Goal: Information Seeking & Learning: Learn about a topic

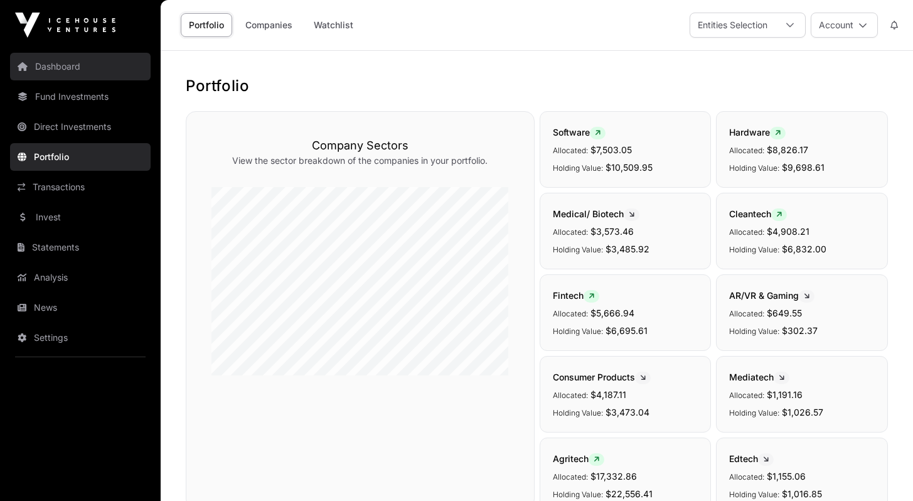
click at [66, 70] on link "Dashboard" at bounding box center [80, 67] width 141 height 28
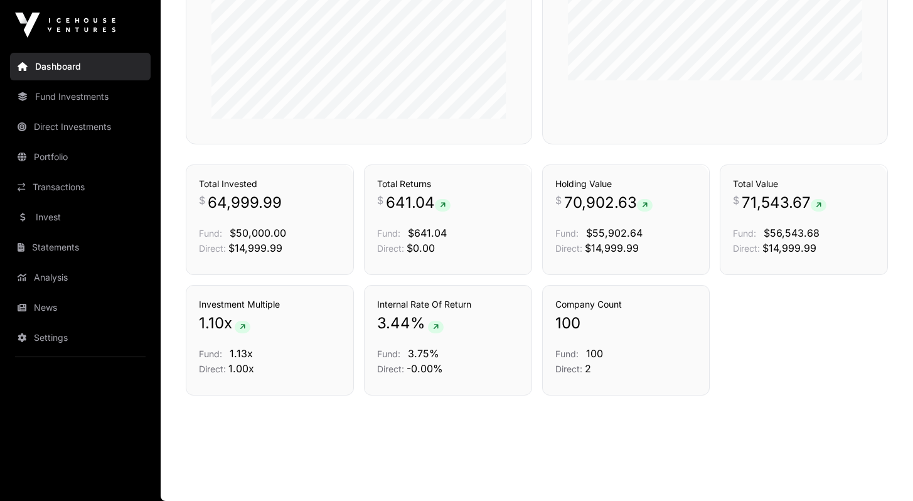
scroll to position [574, 0]
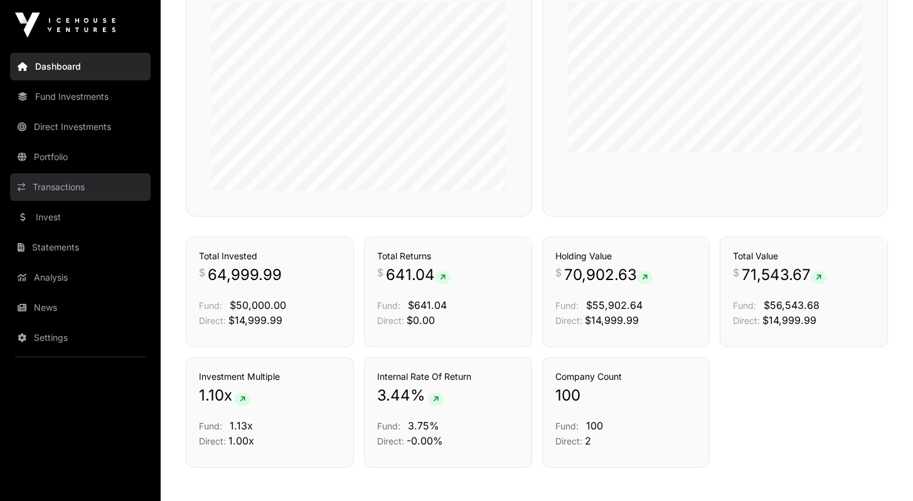
click at [52, 186] on link "Transactions" at bounding box center [80, 187] width 141 height 28
click at [49, 199] on link "Transactions" at bounding box center [80, 187] width 141 height 28
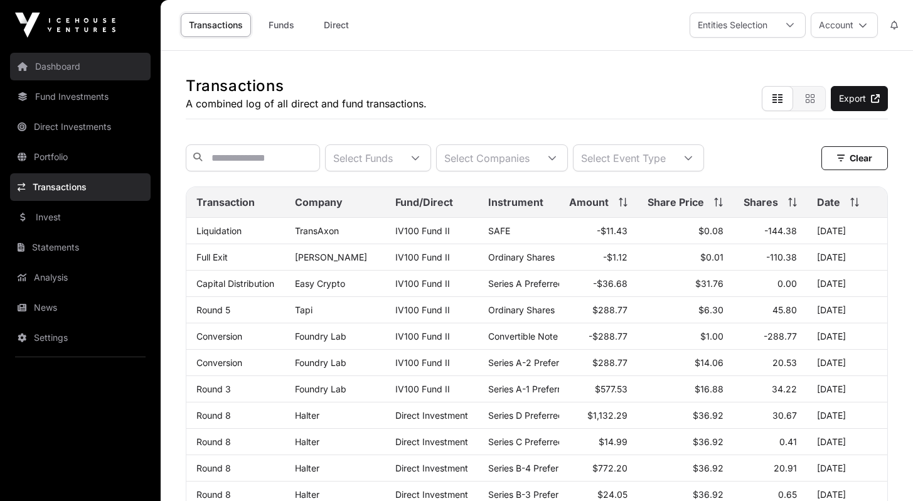
click at [63, 62] on link "Dashboard" at bounding box center [80, 67] width 141 height 28
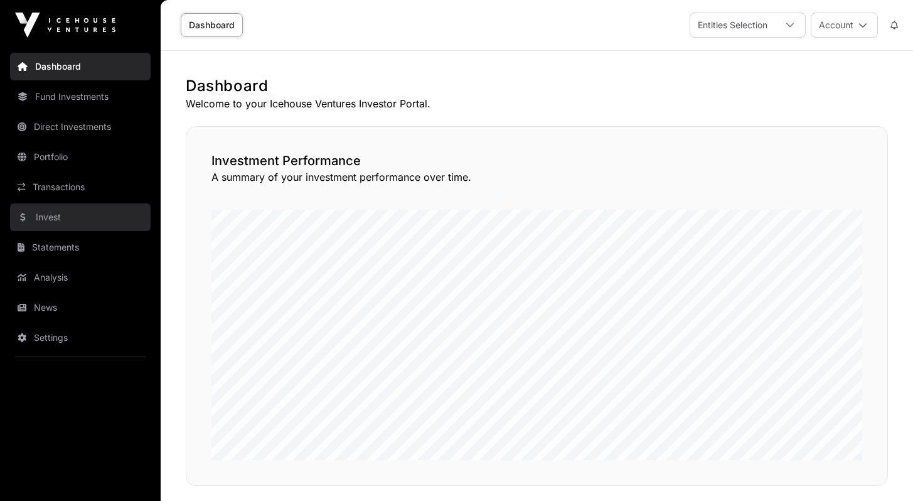
click at [60, 215] on link "Invest" at bounding box center [80, 217] width 141 height 28
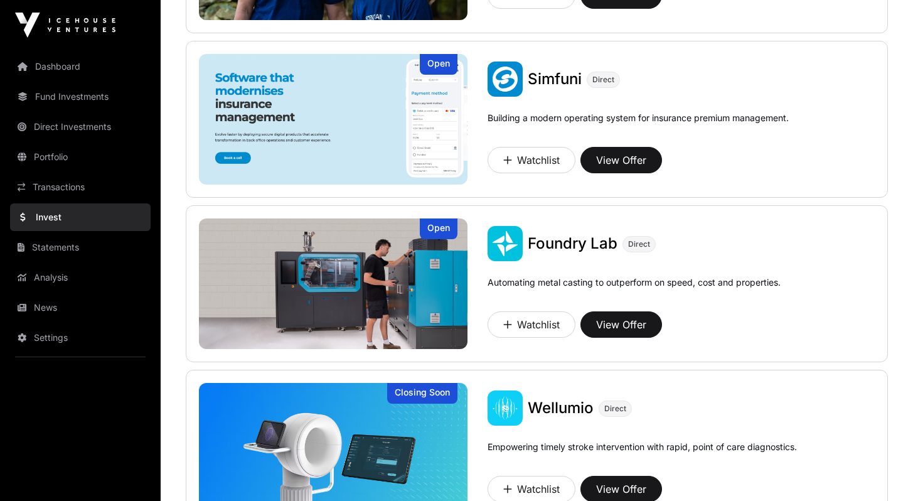
scroll to position [760, 0]
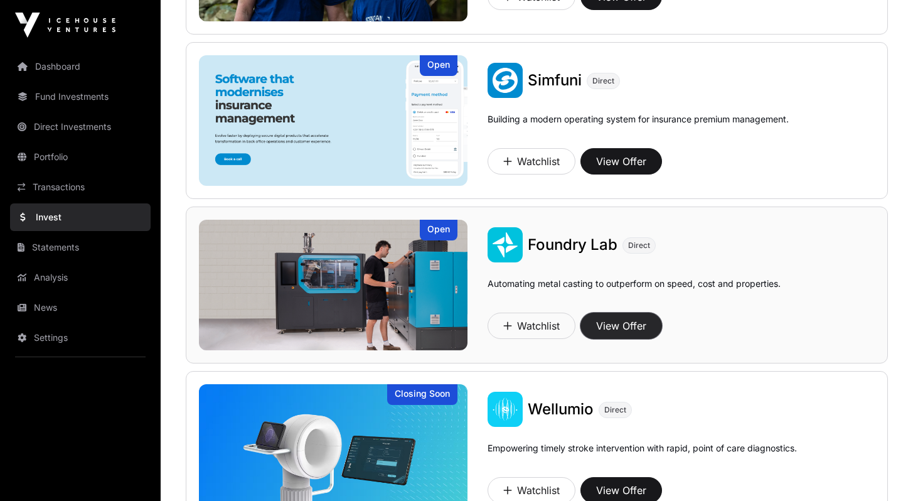
click at [622, 321] on button "View Offer" at bounding box center [621, 325] width 82 height 26
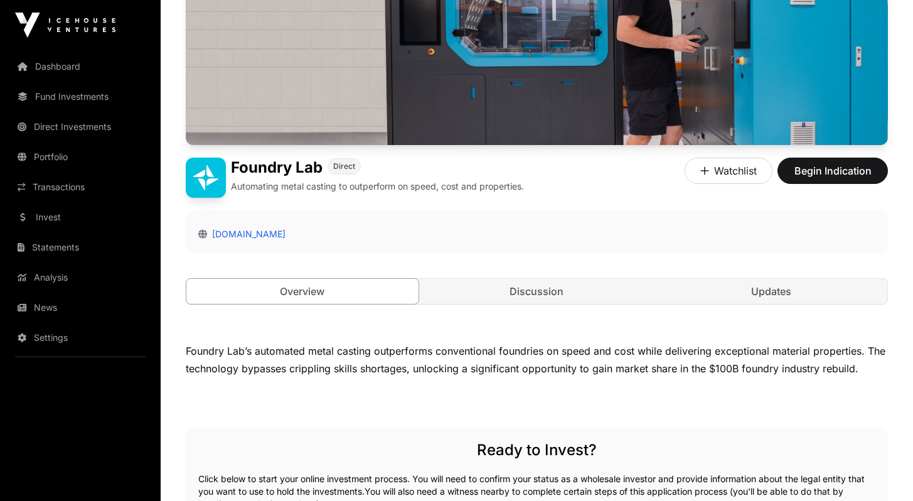
scroll to position [134, 0]
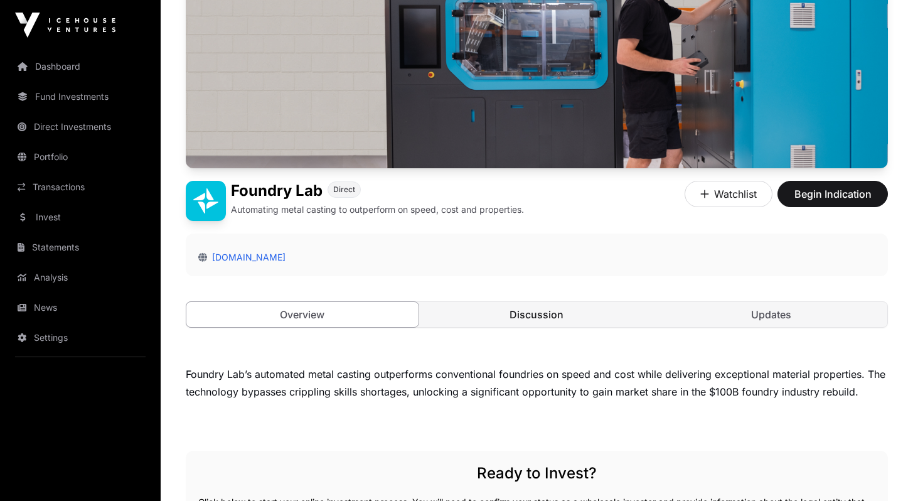
click at [545, 312] on link "Discussion" at bounding box center [537, 314] width 232 height 25
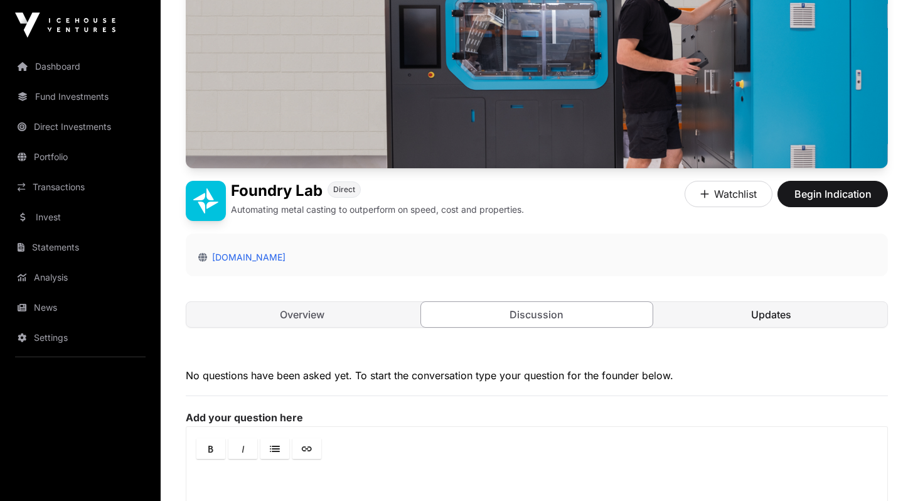
click at [777, 314] on link "Updates" at bounding box center [771, 314] width 232 height 25
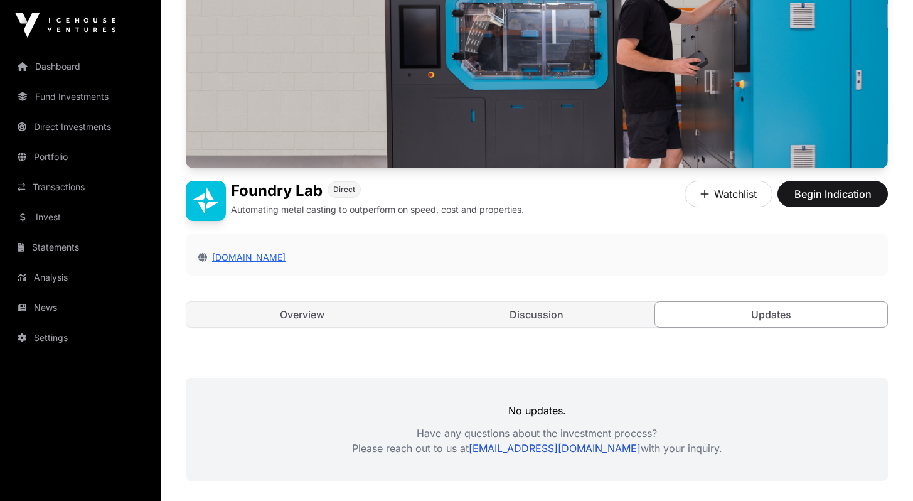
click at [226, 260] on link "[DOMAIN_NAME]" at bounding box center [246, 257] width 78 height 11
click at [735, 192] on button "Watchlist" at bounding box center [728, 194] width 88 height 26
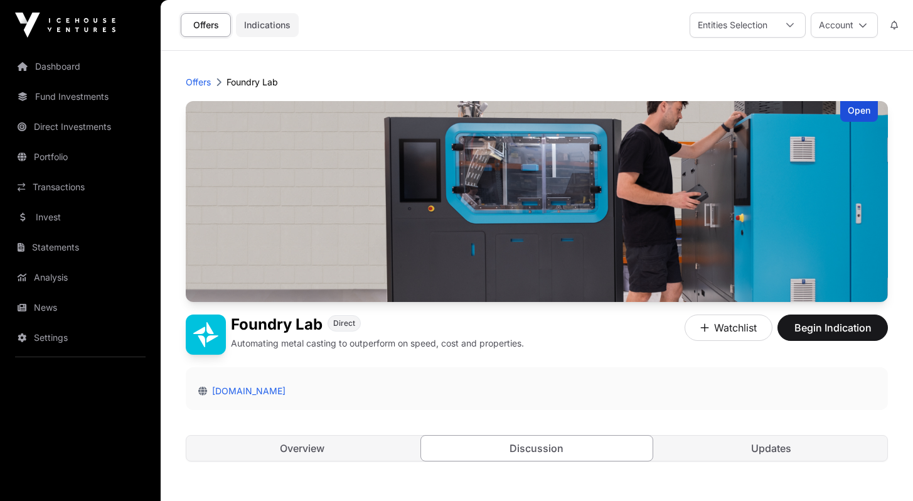
click at [275, 25] on link "Indications" at bounding box center [267, 25] width 63 height 24
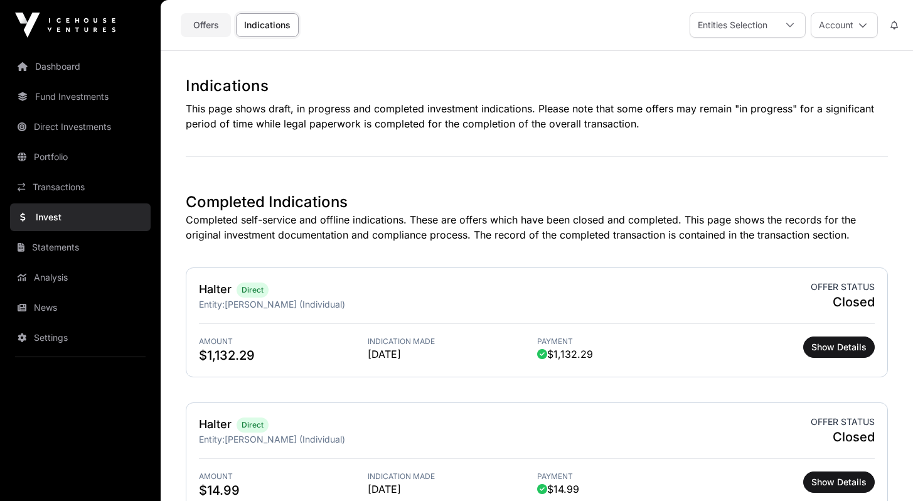
click at [211, 22] on link "Offers" at bounding box center [206, 25] width 50 height 24
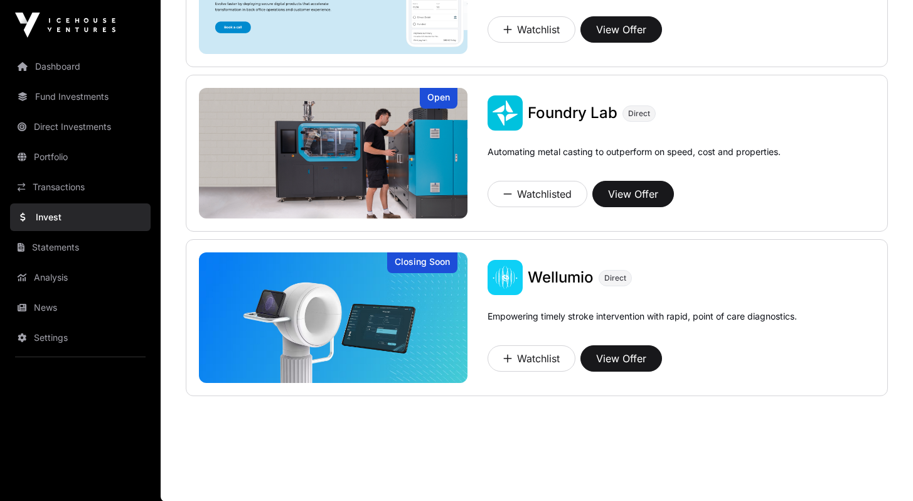
scroll to position [893, 0]
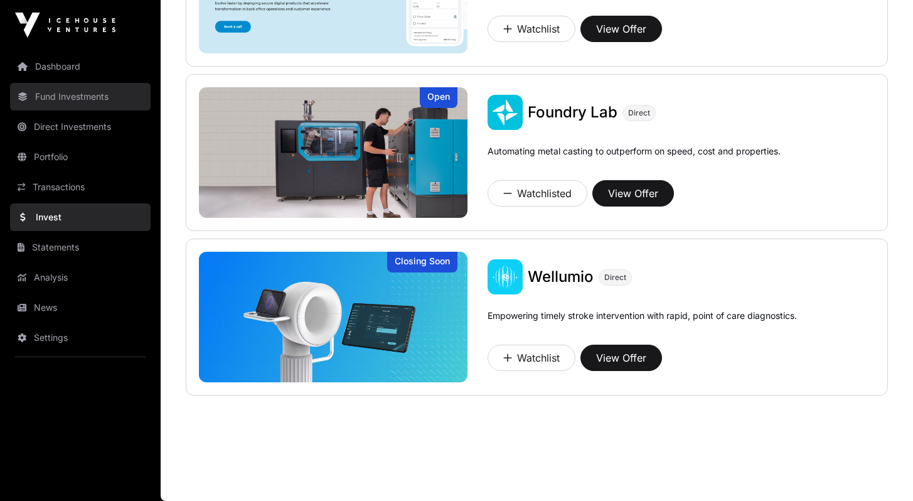
click at [65, 90] on link "Fund Investments" at bounding box center [80, 97] width 141 height 28
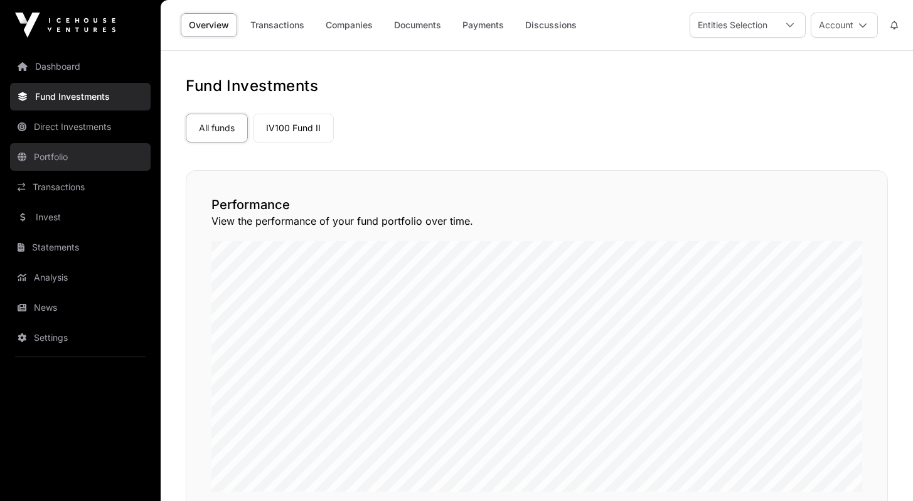
click at [47, 162] on link "Portfolio" at bounding box center [80, 157] width 141 height 28
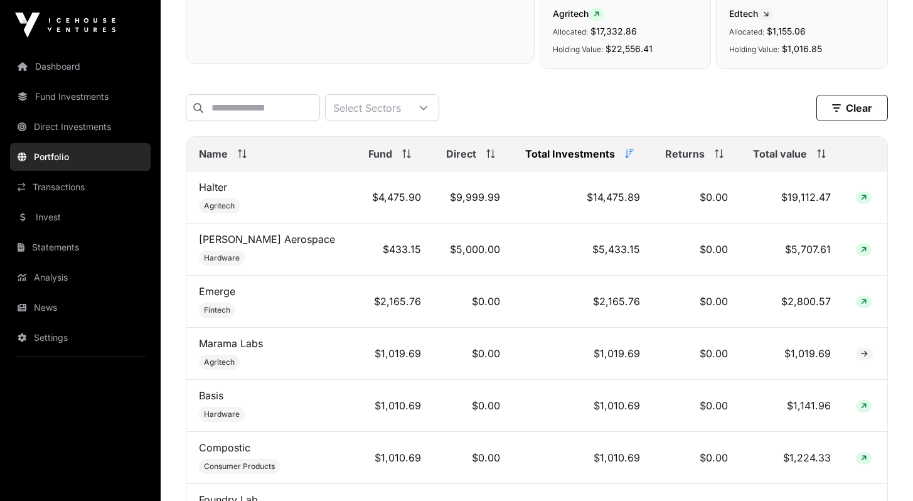
scroll to position [434, 0]
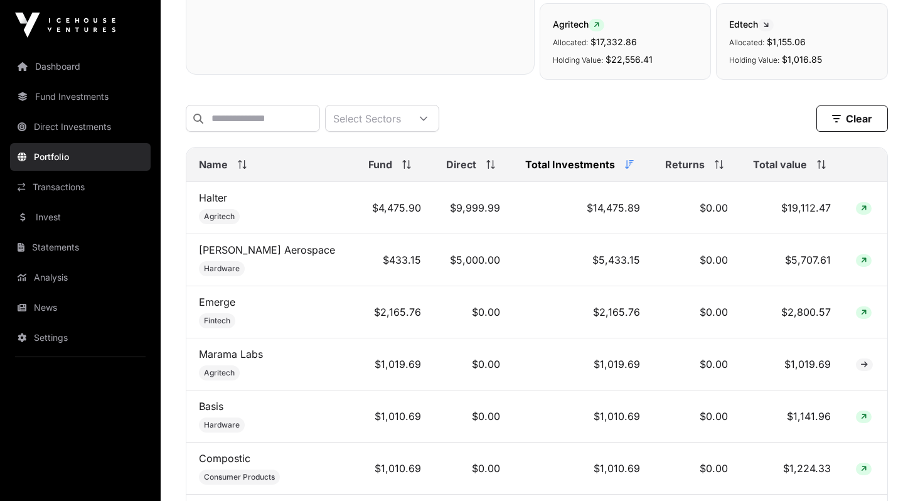
click at [817, 169] on icon at bounding box center [821, 164] width 9 height 9
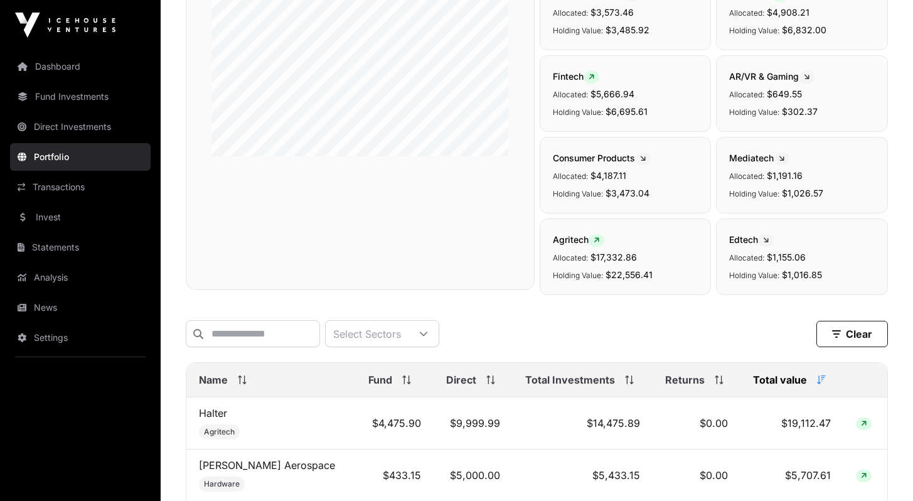
scroll to position [63, 0]
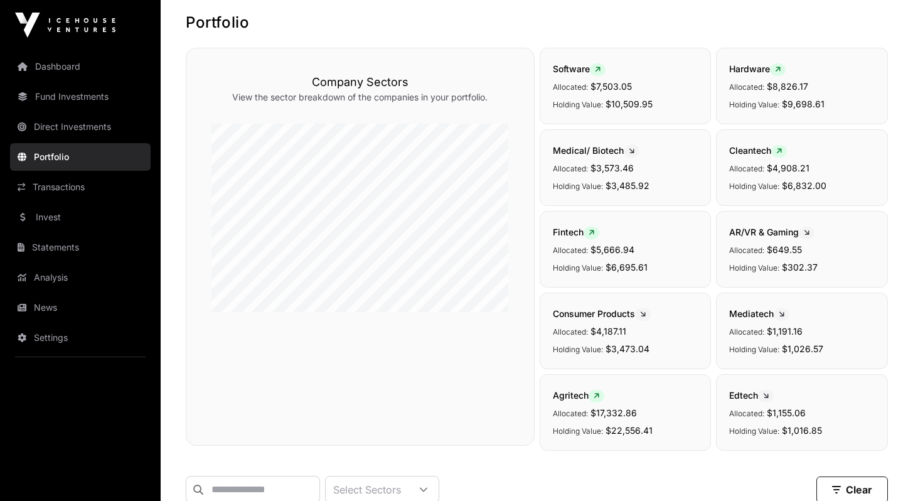
drag, startPoint x: 917, startPoint y: 53, endPoint x: 900, endPoint y: 81, distance: 32.1
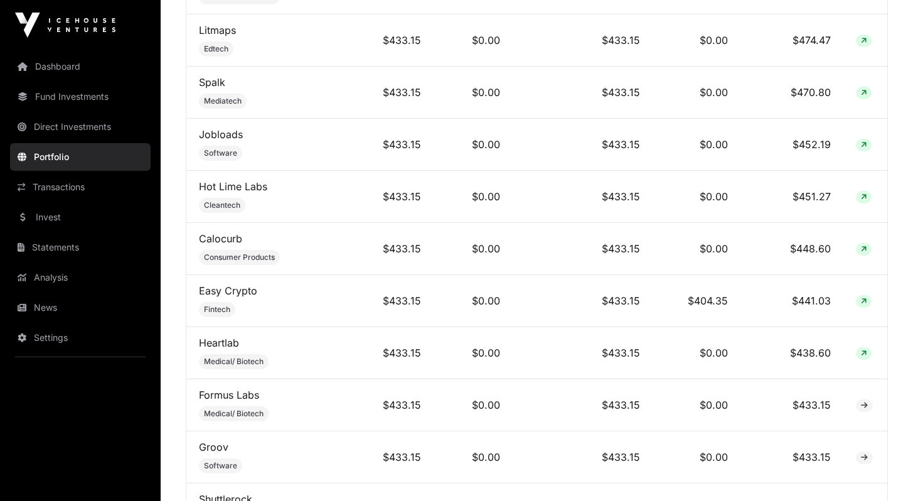
scroll to position [2219, 0]
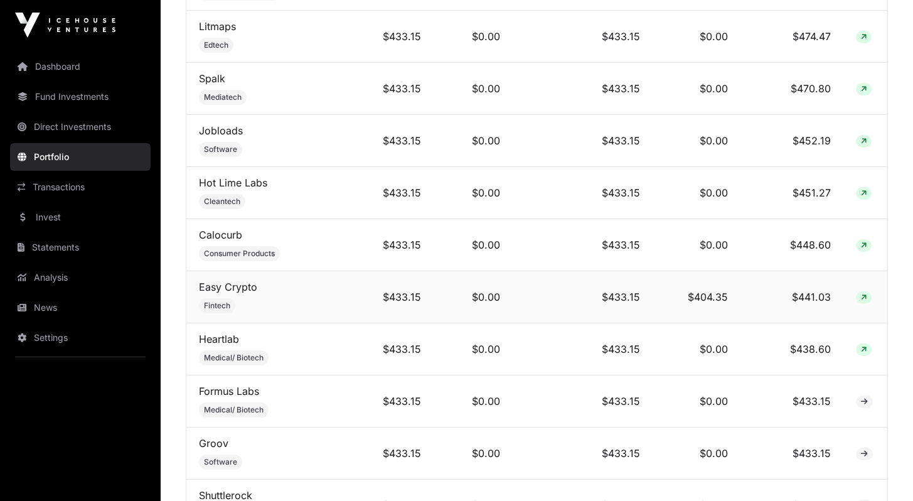
click at [861, 294] on icon at bounding box center [864, 298] width 6 height 8
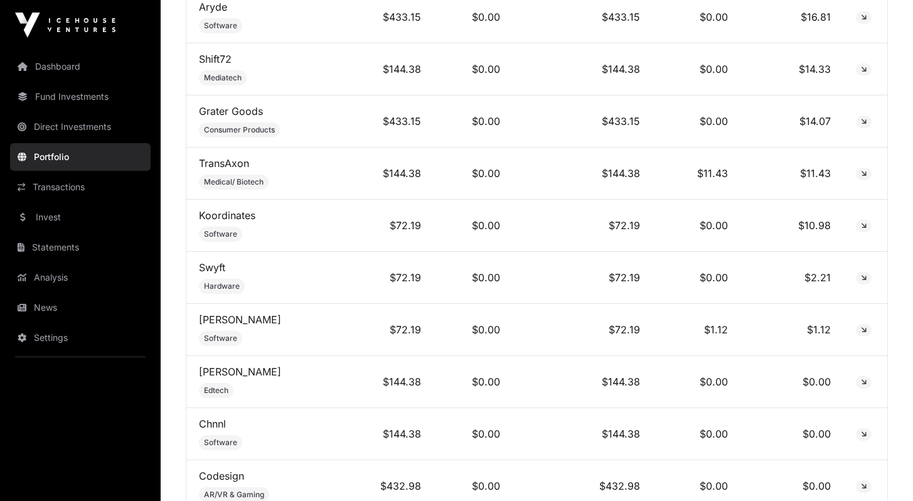
scroll to position [4990, 0]
